Goal: Transaction & Acquisition: Purchase product/service

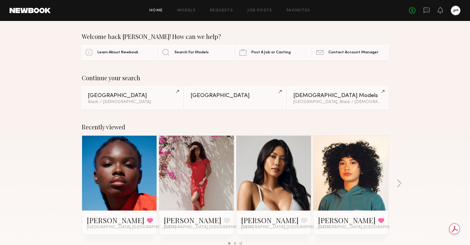
click at [437, 10] on div "No fees up to $5,000" at bounding box center [435, 11] width 52 height 10
click at [440, 10] on icon at bounding box center [440, 10] width 5 height 4
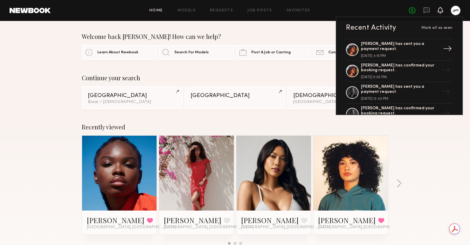
click at [414, 47] on div "[PERSON_NAME] has sent you a payment request." at bounding box center [400, 47] width 78 height 10
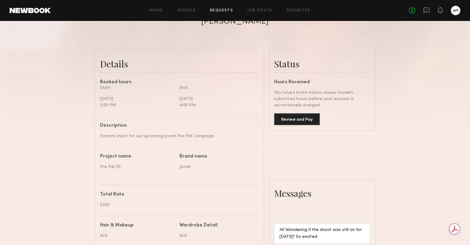
scroll to position [132, 0]
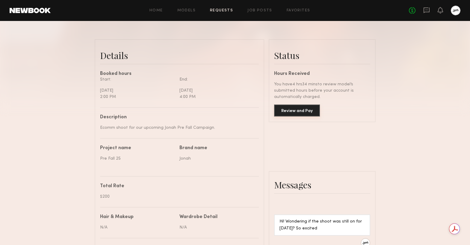
click at [298, 110] on button "Review and Pay" at bounding box center [297, 111] width 46 height 12
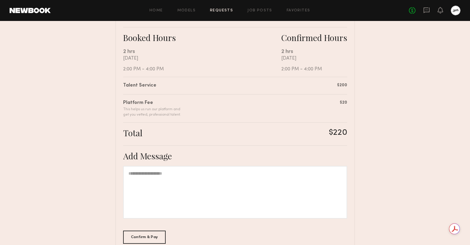
scroll to position [138, 0]
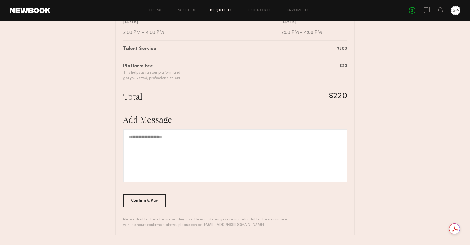
click at [171, 145] on div at bounding box center [235, 155] width 224 height 53
drag, startPoint x: 255, startPoint y: 138, endPoint x: 65, endPoint y: 135, distance: 190.0
click at [65, 135] on nb-booking-payment "**********" at bounding box center [235, 64] width 470 height 343
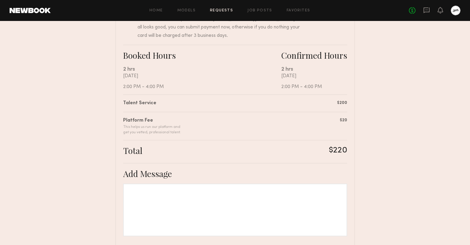
scroll to position [0, 0]
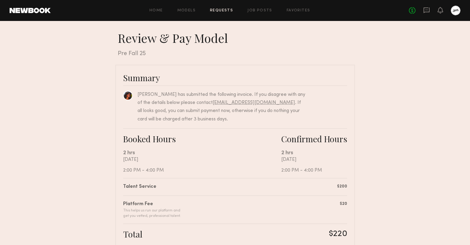
click at [457, 10] on div at bounding box center [456, 11] width 10 height 10
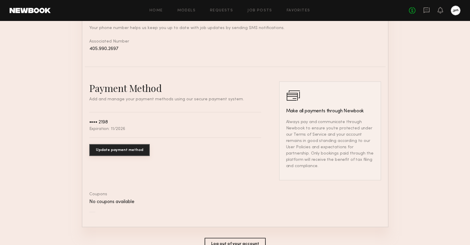
scroll to position [283, 0]
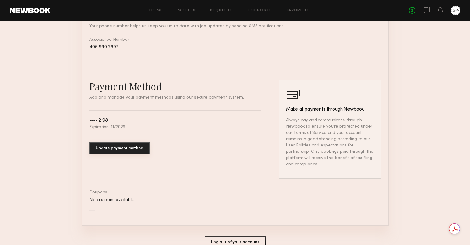
click at [124, 149] on button "Update payment method" at bounding box center [119, 148] width 61 height 12
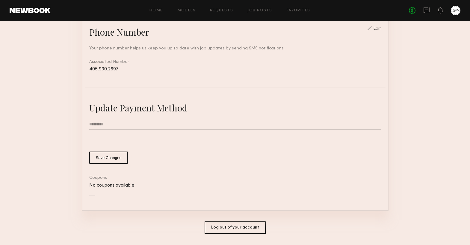
scroll to position [251, 0]
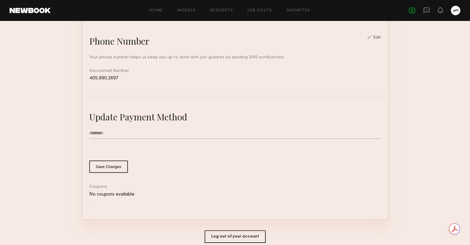
click at [89, 130] on input "text" at bounding box center [235, 133] width 292 height 11
click at [107, 130] on input "text" at bounding box center [235, 133] width 292 height 11
type input "**********"
click at [411, 162] on section "**********" at bounding box center [235, 21] width 470 height 503
click at [105, 165] on button "Save Changes" at bounding box center [108, 167] width 39 height 12
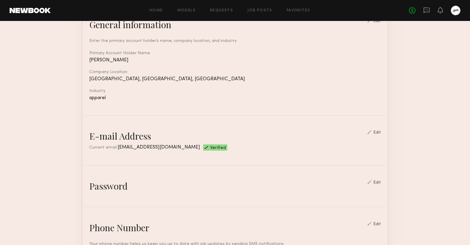
scroll to position [0, 0]
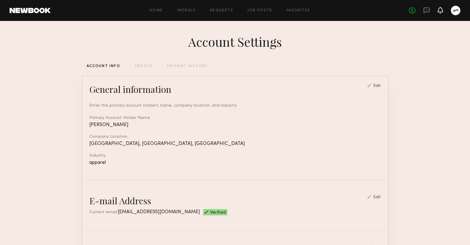
click at [439, 10] on icon at bounding box center [440, 10] width 5 height 4
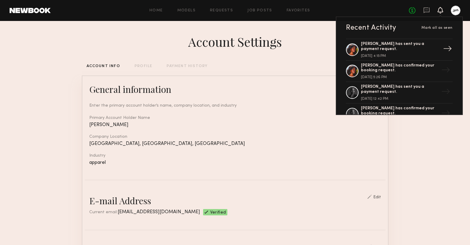
click at [403, 46] on div "[PERSON_NAME] has sent you a payment request." at bounding box center [400, 47] width 78 height 10
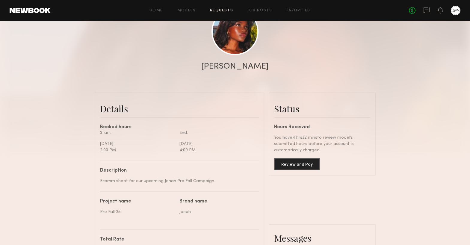
scroll to position [82, 0]
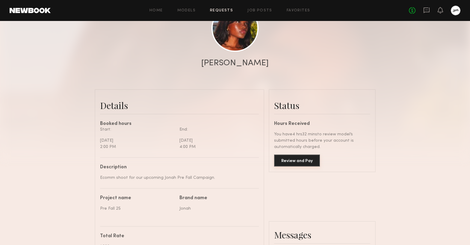
click at [292, 163] on button "Review and Pay" at bounding box center [297, 161] width 46 height 12
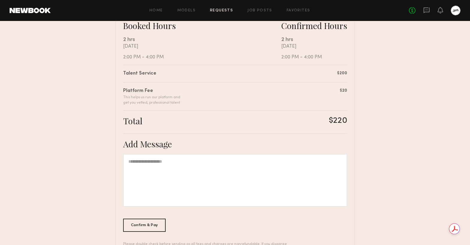
scroll to position [115, 0]
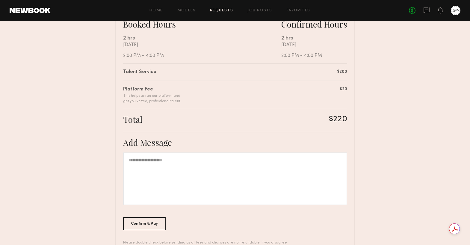
click at [166, 167] on div at bounding box center [235, 179] width 224 height 53
paste div
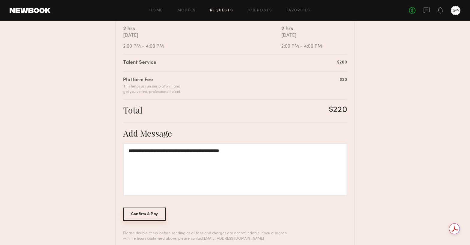
click at [145, 214] on div "Confirm & Pay" at bounding box center [144, 214] width 43 height 13
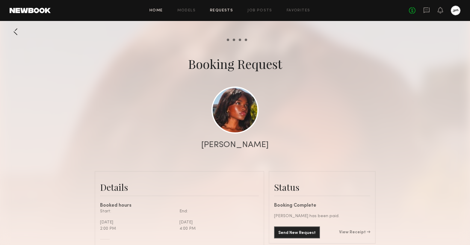
click at [162, 11] on link "Home" at bounding box center [156, 11] width 13 height 4
